Goal: Communication & Community: Connect with others

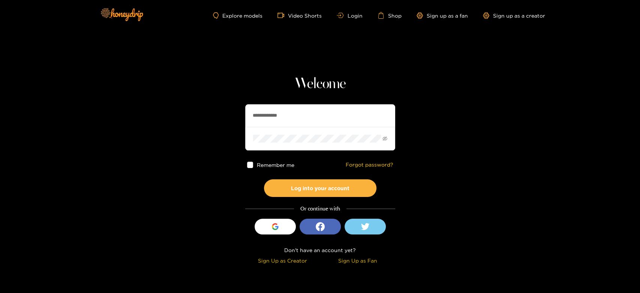
drag, startPoint x: 298, startPoint y: 114, endPoint x: 297, endPoint y: 153, distance: 38.7
click at [183, 130] on section "**********" at bounding box center [320, 133] width 640 height 267
paste input "text"
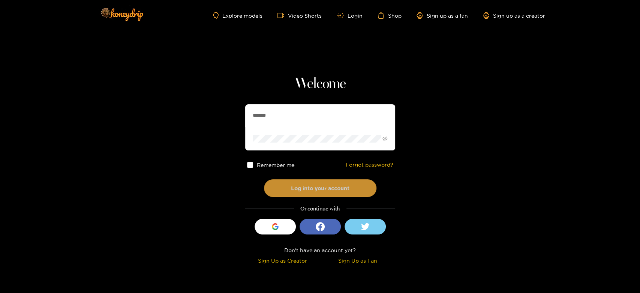
type input "*******"
click at [297, 194] on button "Log into your account" at bounding box center [320, 188] width 113 height 18
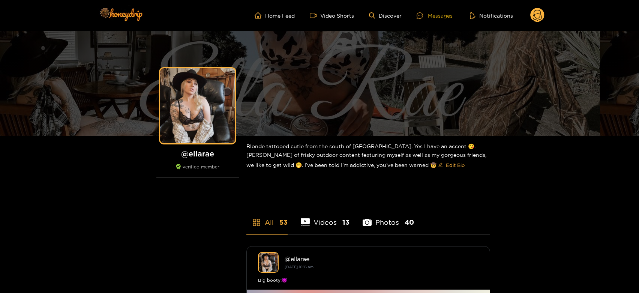
click at [440, 18] on div "Messages" at bounding box center [435, 15] width 36 height 9
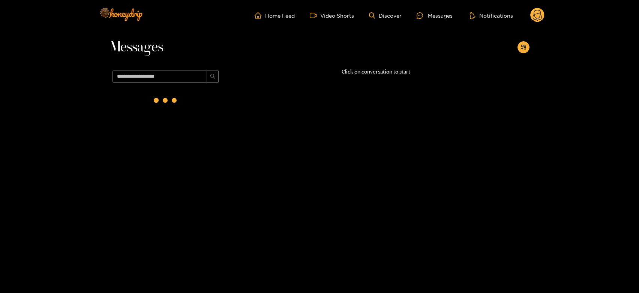
click at [167, 106] on div at bounding box center [166, 101] width 30 height 30
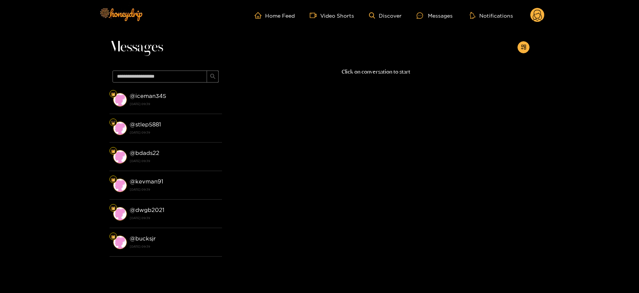
click at [167, 106] on strong "[DATE] 09:39" at bounding box center [174, 104] width 89 height 7
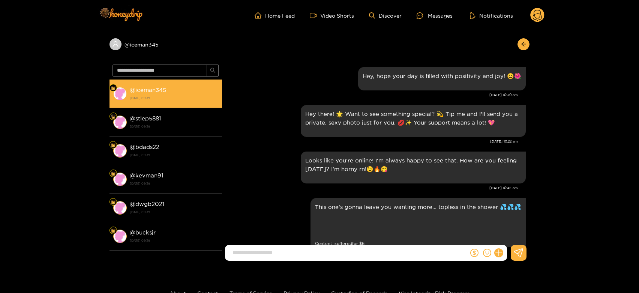
scroll to position [1227, 0]
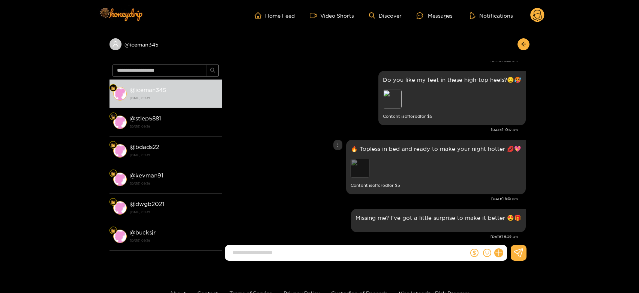
click at [357, 162] on div "Preview" at bounding box center [360, 168] width 19 height 19
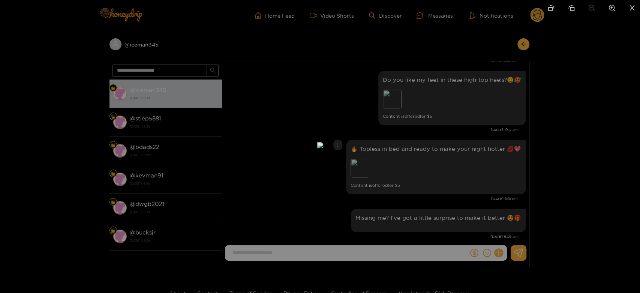
click at [425, 157] on div at bounding box center [320, 146] width 640 height 293
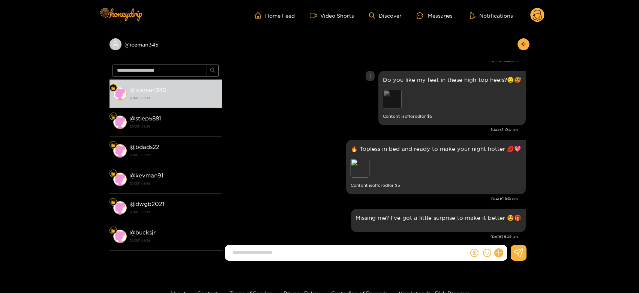
click at [392, 92] on div "Preview" at bounding box center [392, 99] width 19 height 19
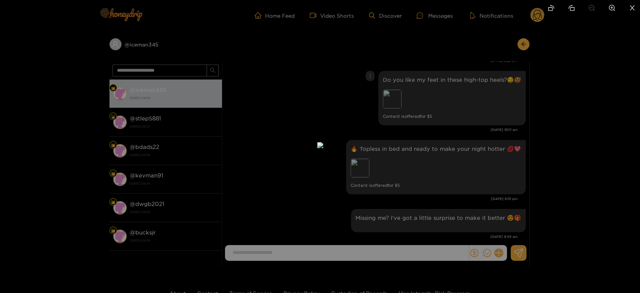
click at [472, 174] on div at bounding box center [320, 146] width 640 height 293
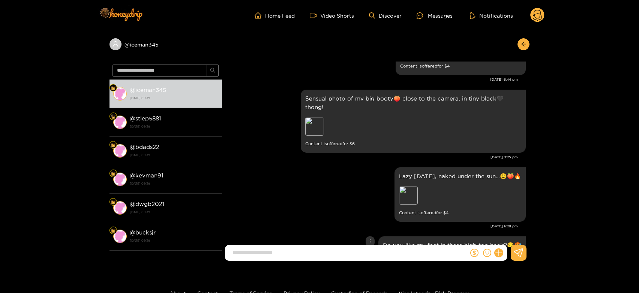
scroll to position [1061, 0]
click at [405, 190] on div "Preview" at bounding box center [408, 196] width 19 height 19
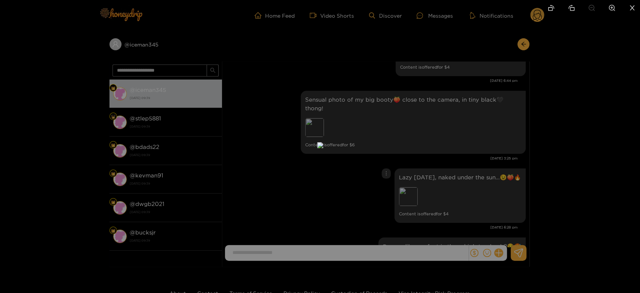
click at [452, 190] on div at bounding box center [320, 146] width 640 height 293
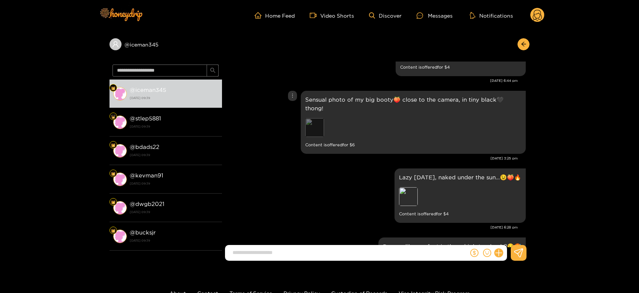
click at [315, 120] on div "Preview" at bounding box center [314, 127] width 19 height 19
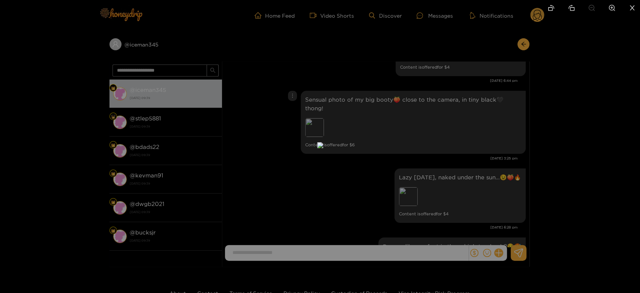
click at [468, 140] on div at bounding box center [320, 146] width 640 height 293
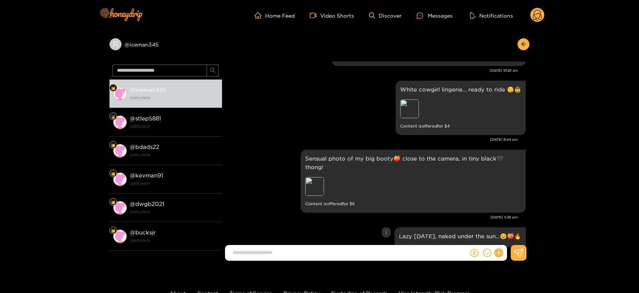
scroll to position [977, 0]
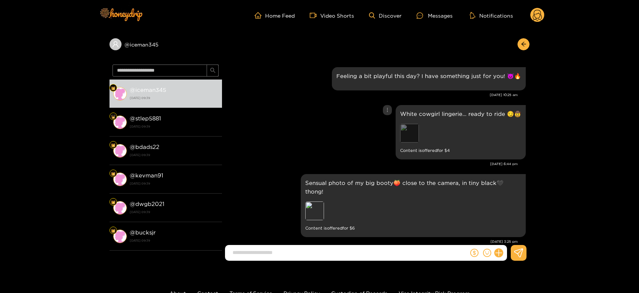
click at [410, 140] on div "Preview" at bounding box center [409, 133] width 19 height 19
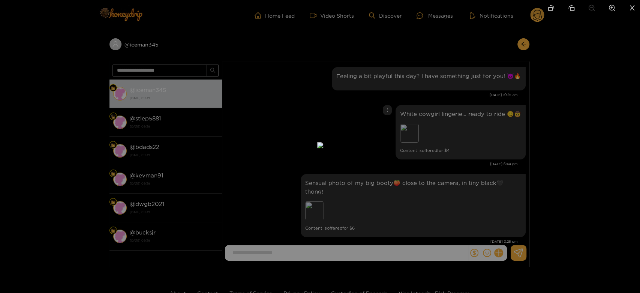
click at [453, 131] on div at bounding box center [320, 146] width 640 height 293
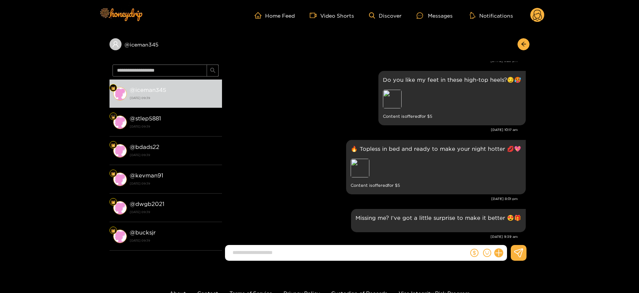
scroll to position [1227, 0]
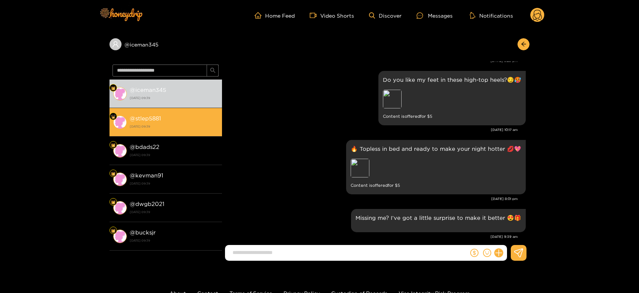
click at [206, 119] on div "@ stlep5881 [DATE] 09:39" at bounding box center [174, 122] width 89 height 17
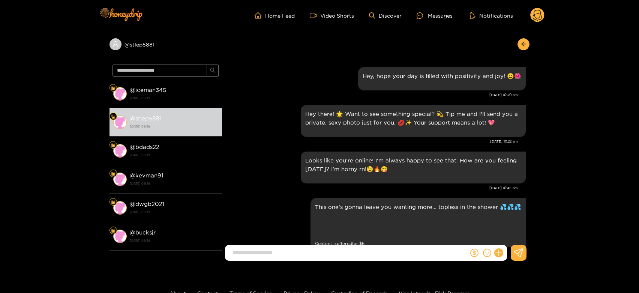
scroll to position [1227, 0]
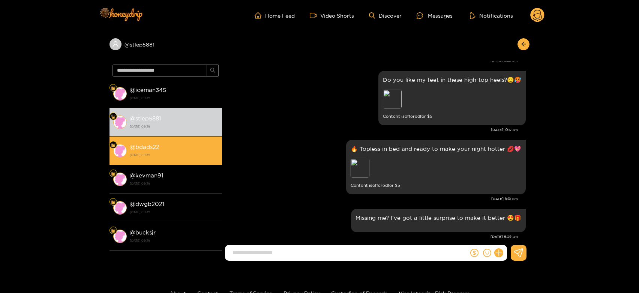
click at [188, 159] on li "@ bdads22 [DATE] 09:39" at bounding box center [166, 151] width 113 height 29
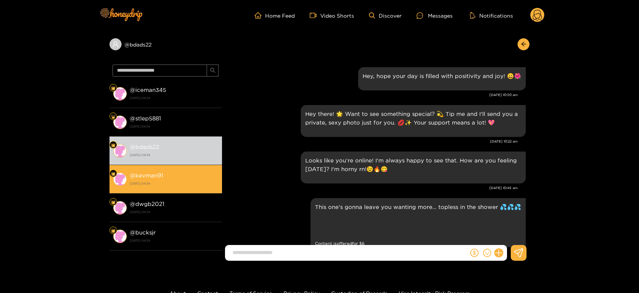
scroll to position [1227, 0]
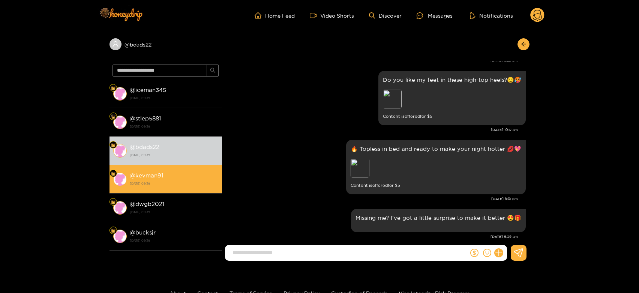
click at [197, 188] on li "@ kevman91 [DATE] 09:39" at bounding box center [166, 179] width 113 height 29
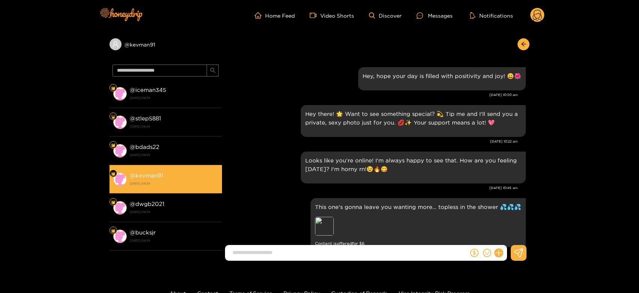
scroll to position [1227, 0]
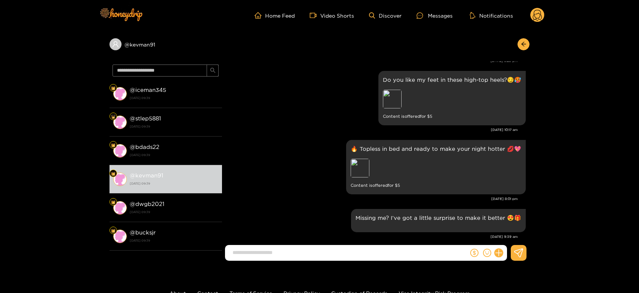
click at [529, 17] on ul "Home Feed Video Shorts Discover Messages Notifications" at bounding box center [400, 15] width 290 height 15
click at [537, 17] on circle at bounding box center [537, 15] width 14 height 14
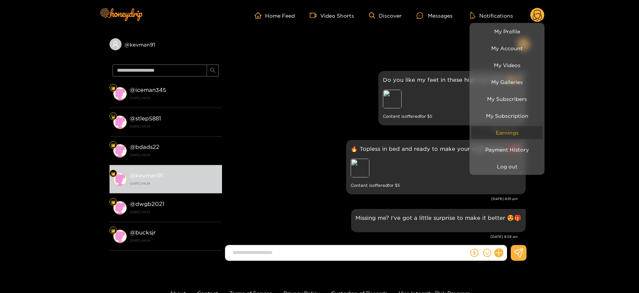
click at [511, 132] on link "Earnings" at bounding box center [506, 132] width 71 height 13
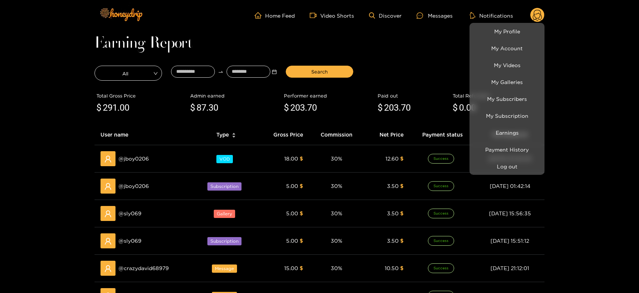
click at [147, 268] on div at bounding box center [319, 146] width 639 height 293
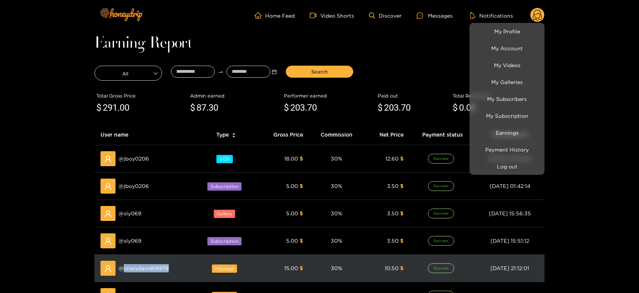
click at [147, 268] on span "@ crazydavid68979" at bounding box center [144, 268] width 50 height 8
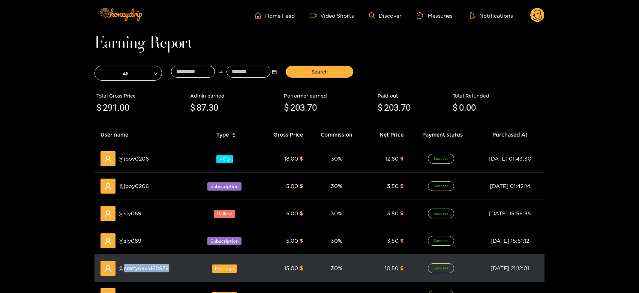
copy span "crazydavid68979"
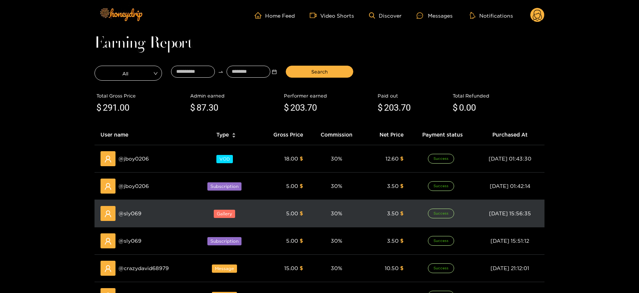
click at [121, 212] on span "@ sly069" at bounding box center [130, 213] width 23 height 8
copy span "@"
click at [127, 213] on span "@ sly069" at bounding box center [130, 213] width 23 height 8
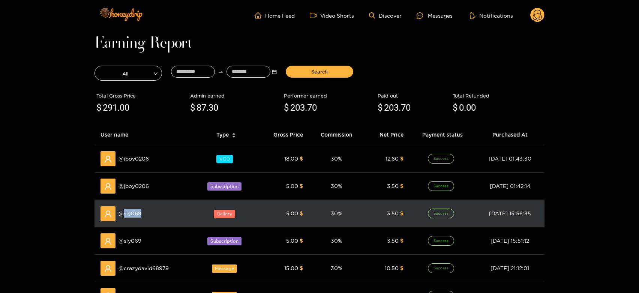
copy span "sly069"
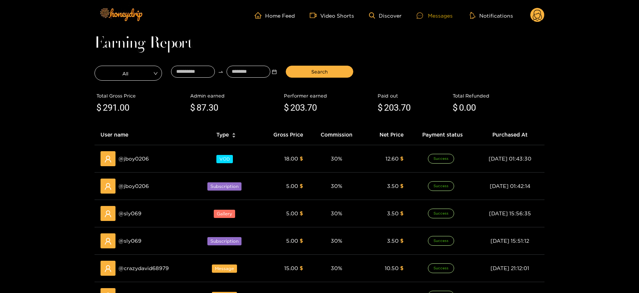
click at [442, 19] on div "Messages" at bounding box center [435, 15] width 36 height 9
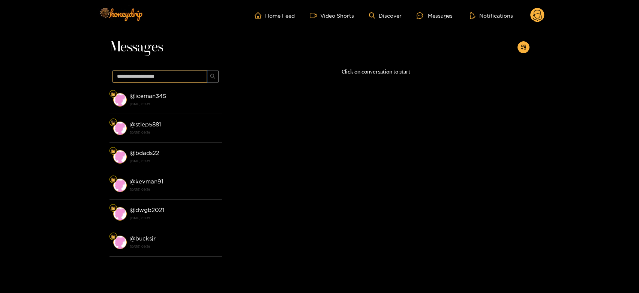
click at [185, 82] on input "text" at bounding box center [160, 77] width 95 height 12
paste input "******"
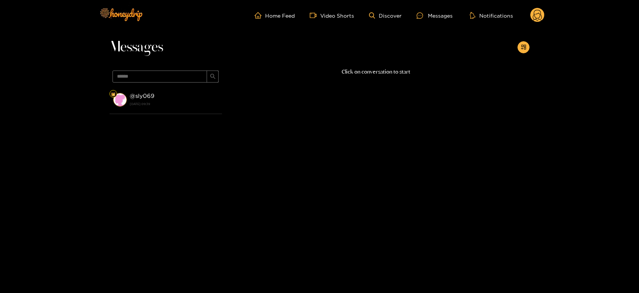
click at [179, 98] on div "@ sly069 [DATE] 09:39" at bounding box center [174, 99] width 89 height 17
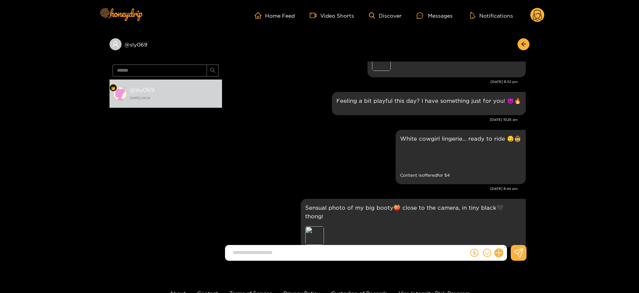
scroll to position [936, 0]
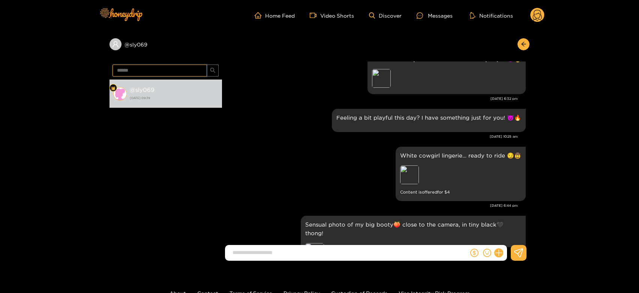
click at [141, 68] on input "******" at bounding box center [160, 71] width 95 height 12
paste input "*********"
type input "**********"
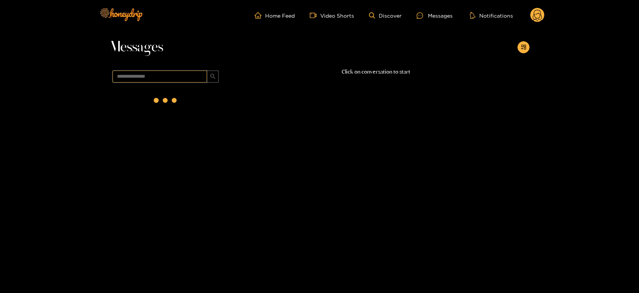
scroll to position [0, 0]
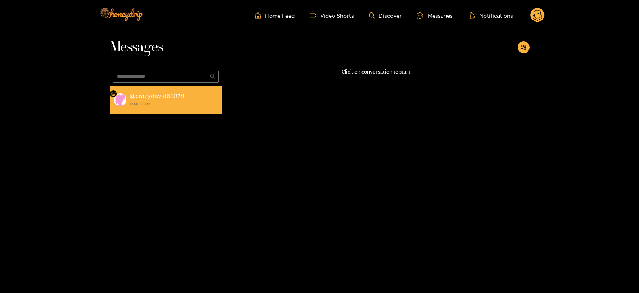
click at [156, 104] on strong "[DATE] 09:39" at bounding box center [174, 104] width 89 height 7
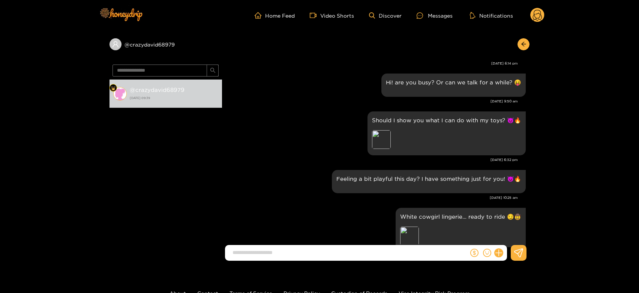
scroll to position [810, 0]
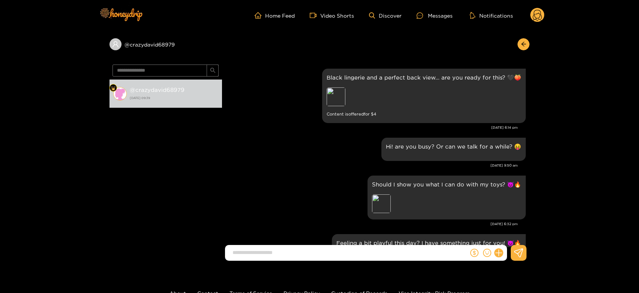
click at [536, 18] on icon at bounding box center [537, 16] width 9 height 13
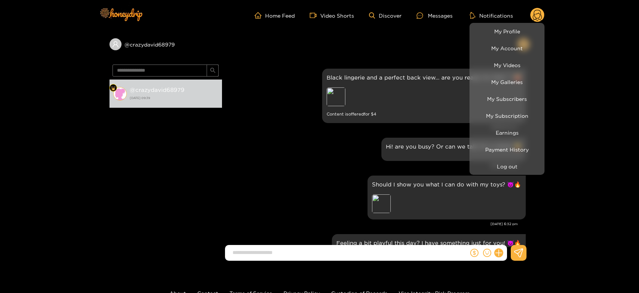
scroll to position [1227, 0]
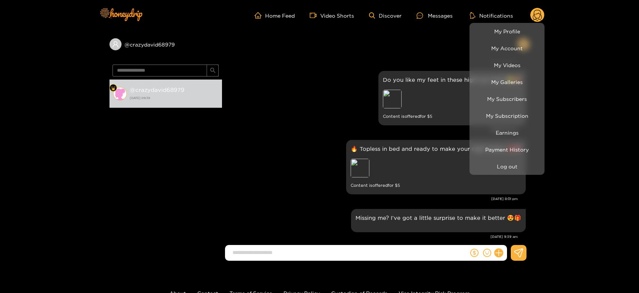
click at [322, 190] on div at bounding box center [319, 146] width 639 height 293
